Goal: Information Seeking & Learning: Learn about a topic

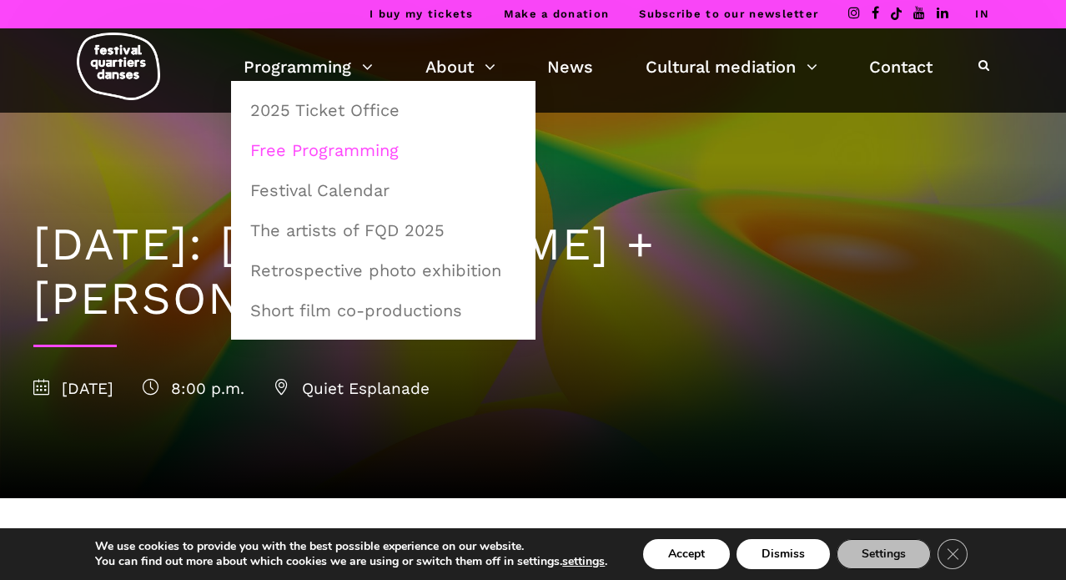
click at [304, 152] on font "Free Programming" at bounding box center [324, 150] width 149 height 20
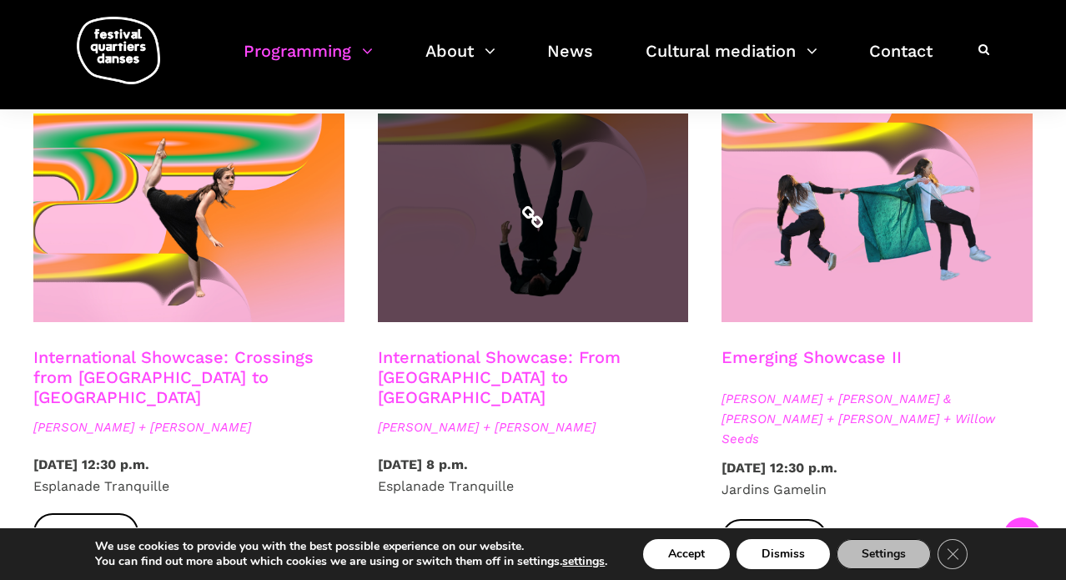
scroll to position [1441, 0]
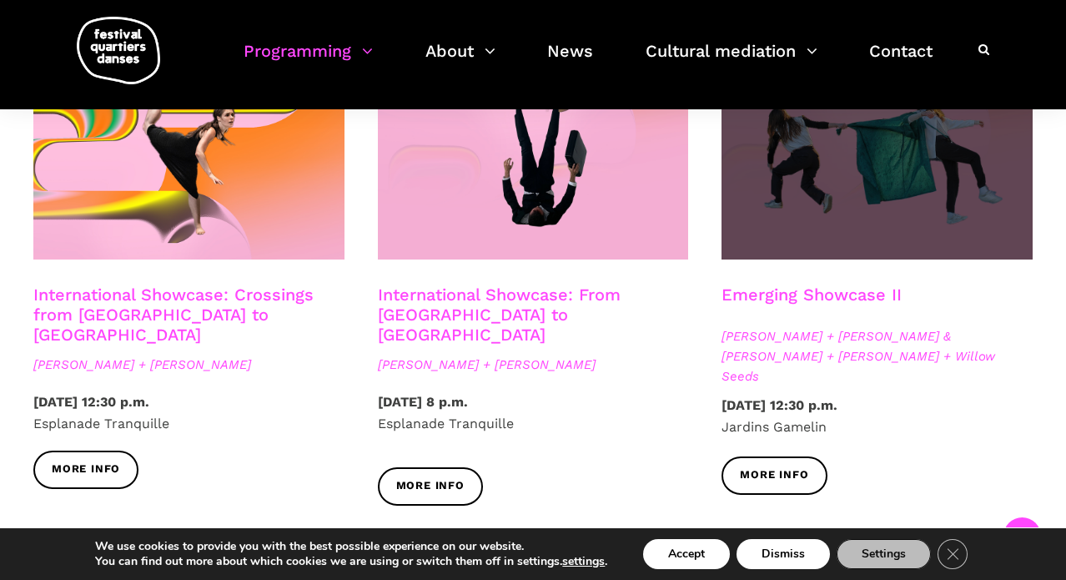
click at [846, 187] on span at bounding box center [877, 155] width 311 height 209
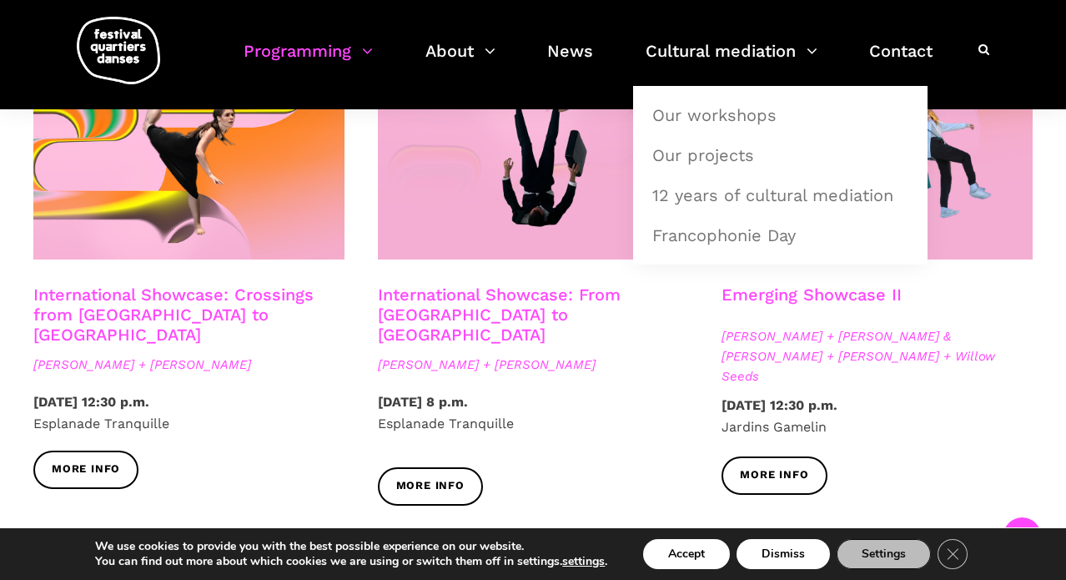
scroll to position [1528, 0]
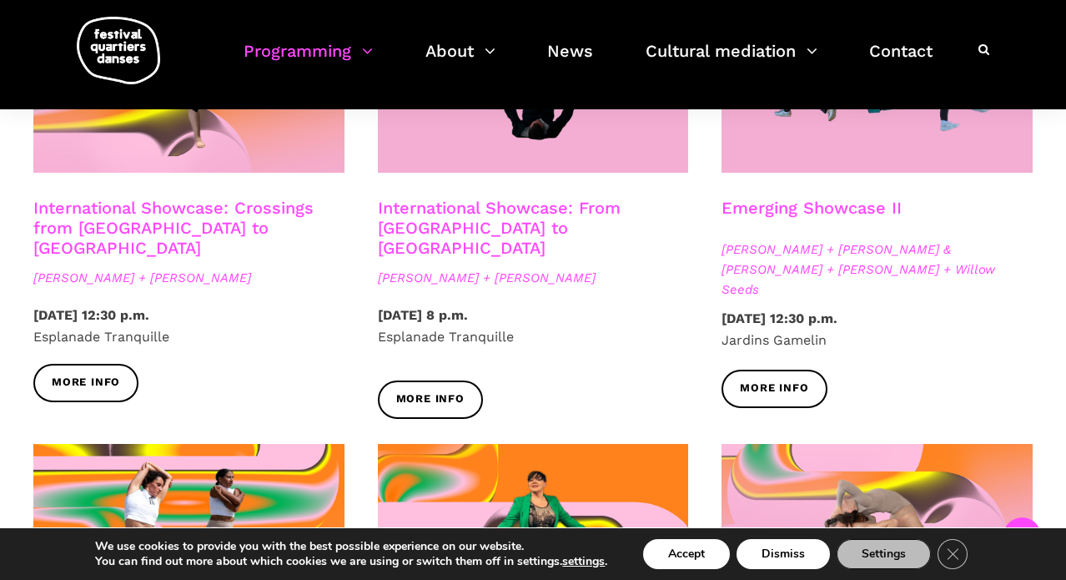
click at [636, 380] on div "More info" at bounding box center [533, 411] width 345 height 63
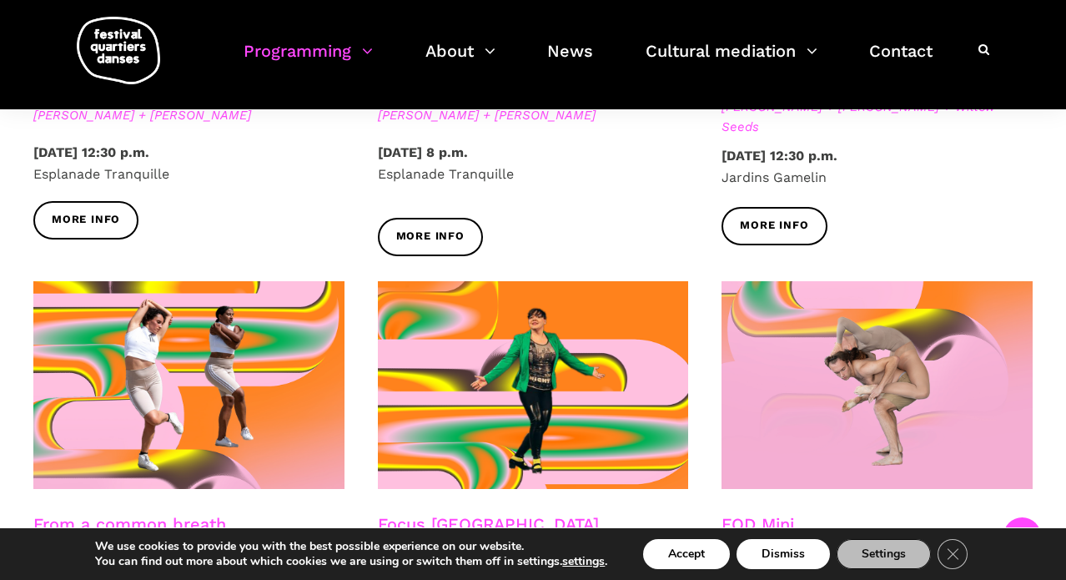
scroll to position [2030, 0]
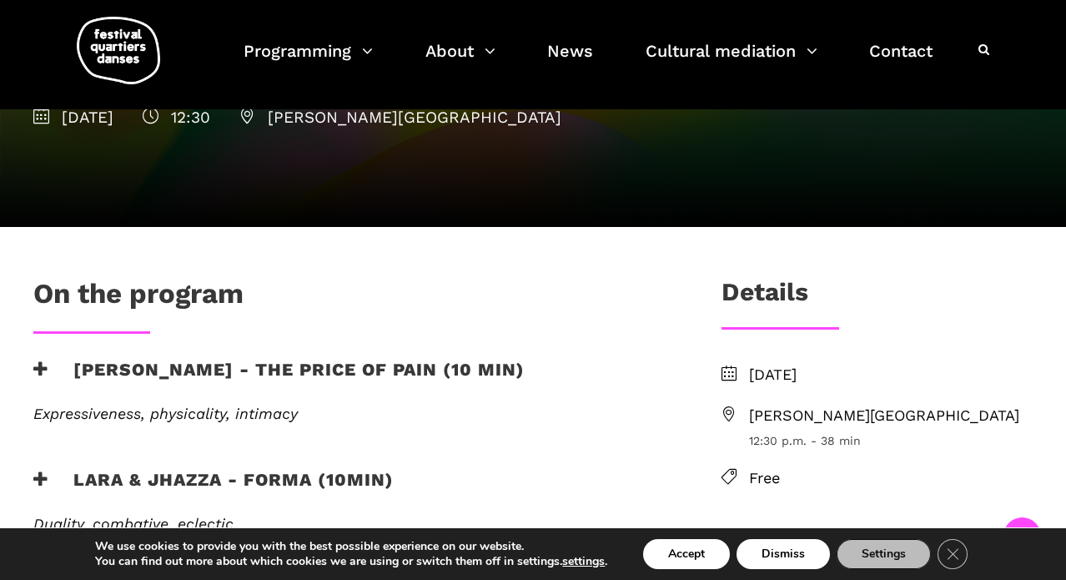
scroll to position [457, 0]
